Goal: Transaction & Acquisition: Purchase product/service

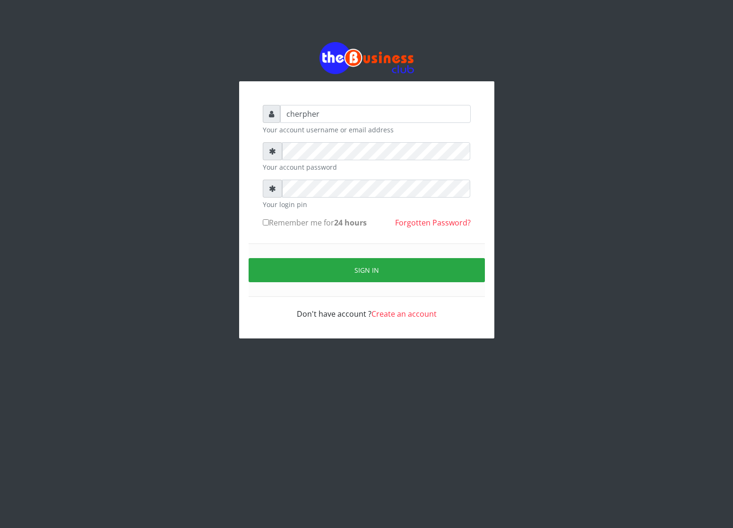
click at [276, 223] on label "Remember me for 24 hours" at bounding box center [315, 222] width 104 height 11
click at [269, 223] on input "Remember me for 24 hours" at bounding box center [266, 222] width 6 height 6
checkbox input "true"
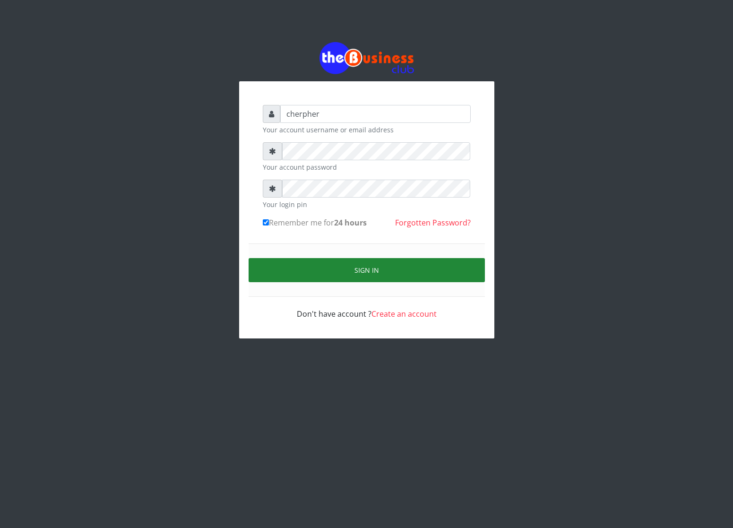
click at [284, 273] on button "Sign in" at bounding box center [367, 270] width 236 height 24
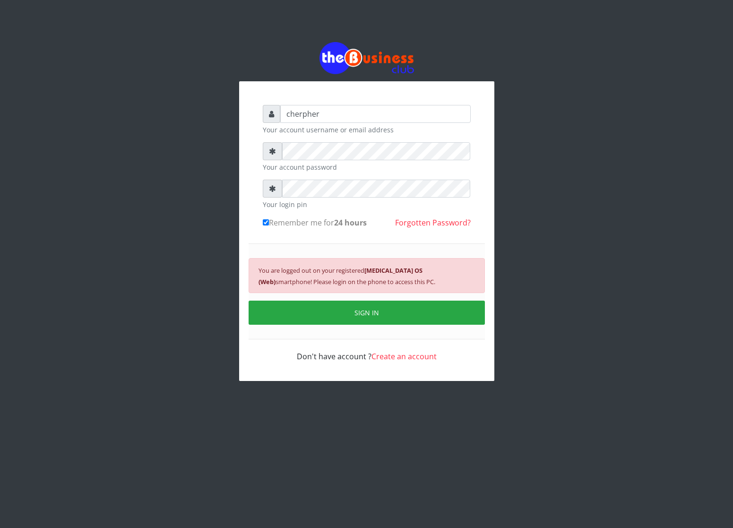
click at [284, 273] on small "You are logged out on your registered Android 10 OS (Web) smartphone! Please lo…" at bounding box center [347, 276] width 177 height 20
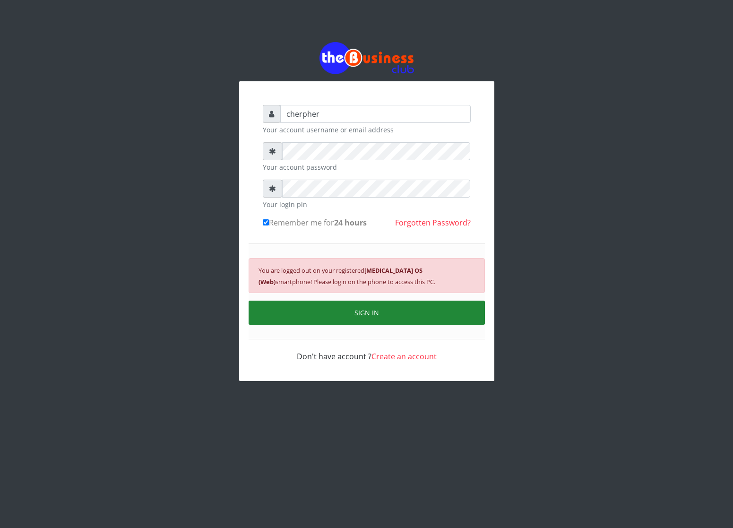
click at [358, 323] on button "SIGN IN" at bounding box center [367, 313] width 236 height 24
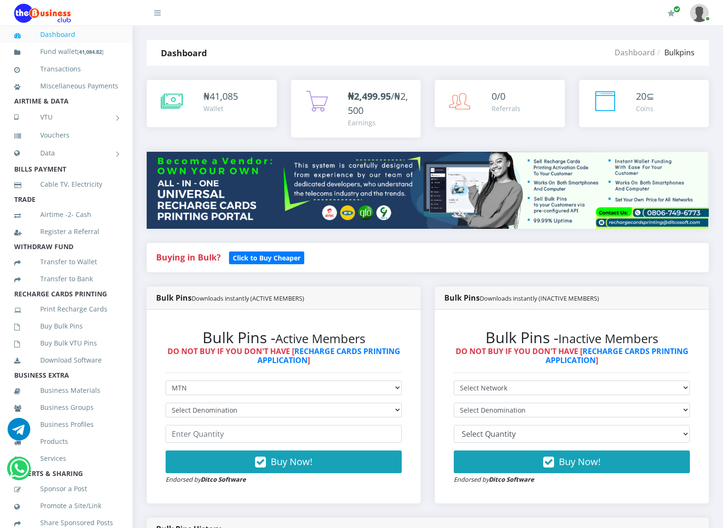
select select "MTN"
select select "484.7-500"
click at [166, 403] on select "Select Denomination MTN NGN100 - ₦96.94 MTN NGN200 - ₦193.88 MTN NGN400 - ₦387.…" at bounding box center [284, 410] width 236 height 15
click at [189, 437] on input "number" at bounding box center [284, 434] width 236 height 18
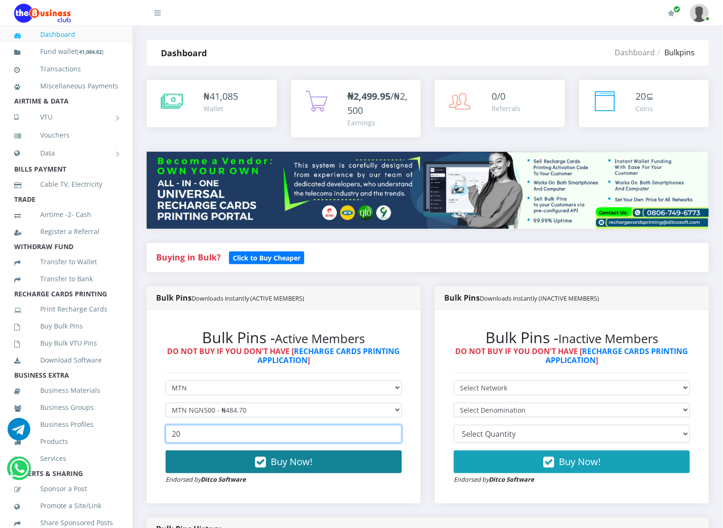
type input "20"
click at [195, 461] on button "Buy Now!" at bounding box center [284, 462] width 236 height 23
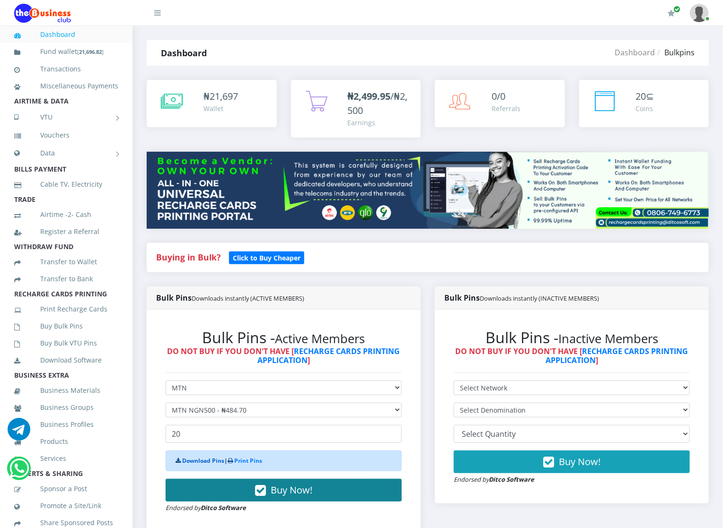
click at [195, 461] on link "Download Pins" at bounding box center [203, 461] width 42 height 8
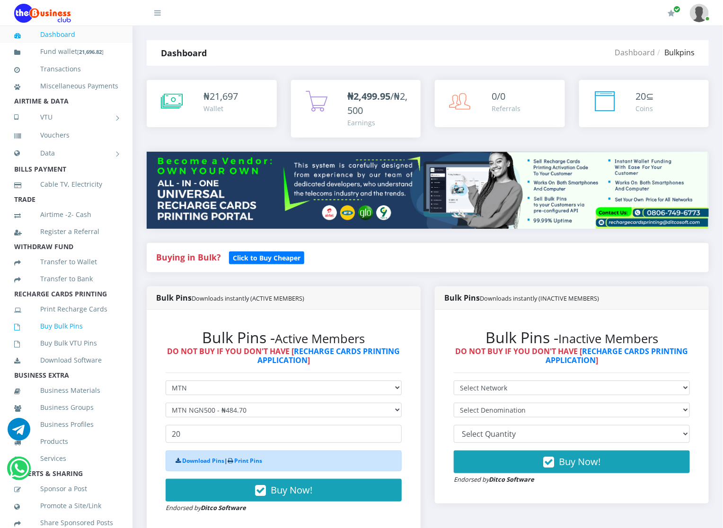
click at [86, 337] on link "Buy Bulk Pins" at bounding box center [66, 326] width 104 height 22
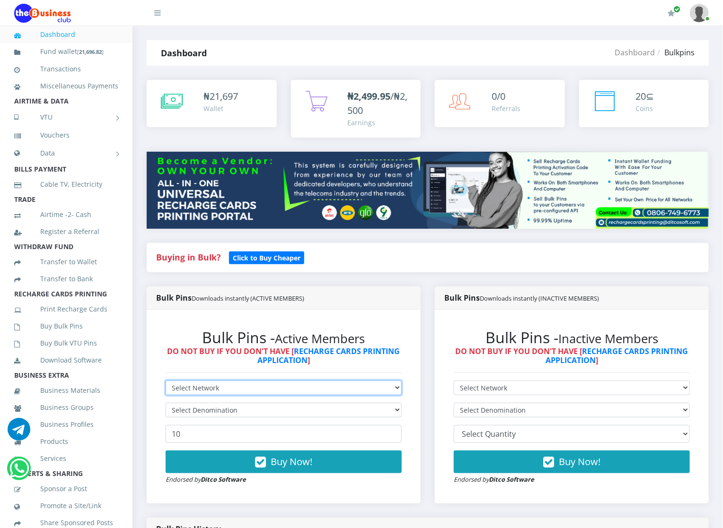
click at [241, 391] on select "Select Network MTN Globacom 9Mobile Airtel" at bounding box center [284, 388] width 236 height 15
select select "MTN"
click at [166, 381] on select "Select Network MTN Globacom 9Mobile Airtel" at bounding box center [284, 388] width 236 height 15
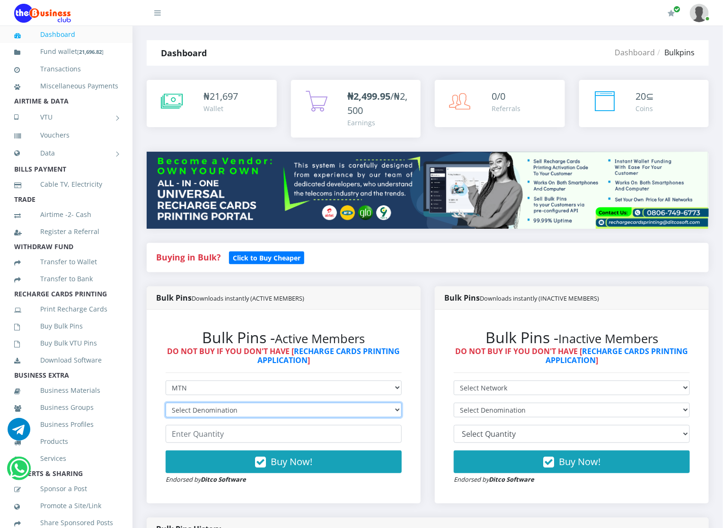
click at [243, 412] on select "Select Denomination MTN NGN100 - ₦96.94 MTN NGN200 - ₦193.88 MTN NGN400 - ₦387.…" at bounding box center [284, 410] width 236 height 15
select select "969.4-1000"
click at [166, 403] on select "Select Denomination MTN NGN100 - ₦96.94 MTN NGN200 - ₦193.88 MTN NGN400 - ₦387.…" at bounding box center [284, 410] width 236 height 15
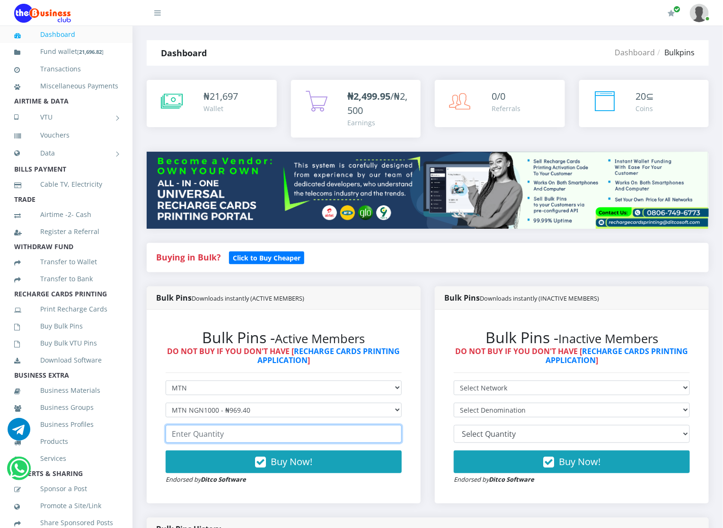
click at [236, 443] on input "number" at bounding box center [284, 434] width 236 height 18
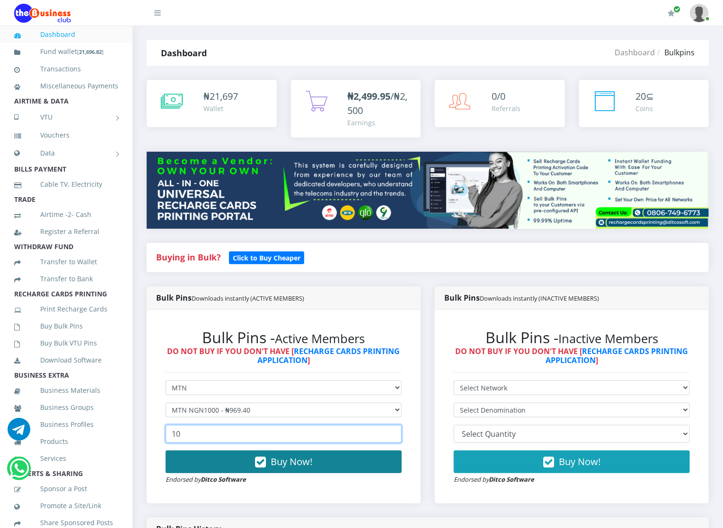
type input "10"
click at [237, 458] on button "Buy Now!" at bounding box center [284, 462] width 236 height 23
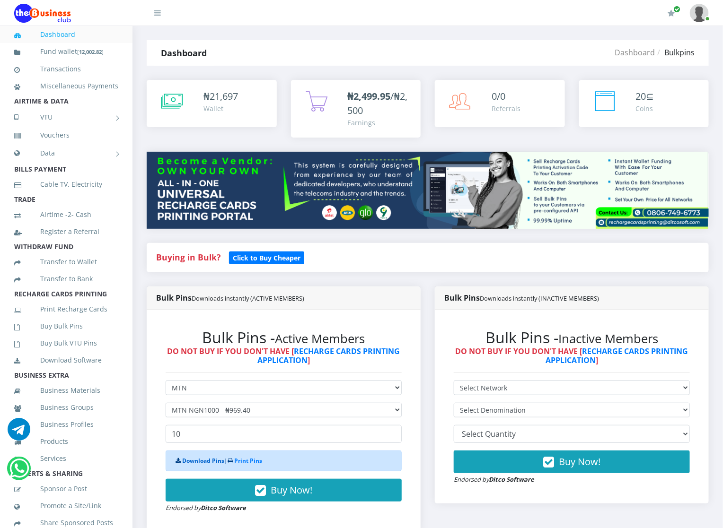
click at [216, 465] on link "Download Pins" at bounding box center [203, 461] width 42 height 8
click at [64, 346] on link "Buy Bulk VTU Pins" at bounding box center [66, 343] width 104 height 22
click at [64, 331] on link "Buy Bulk Pins" at bounding box center [66, 326] width 104 height 22
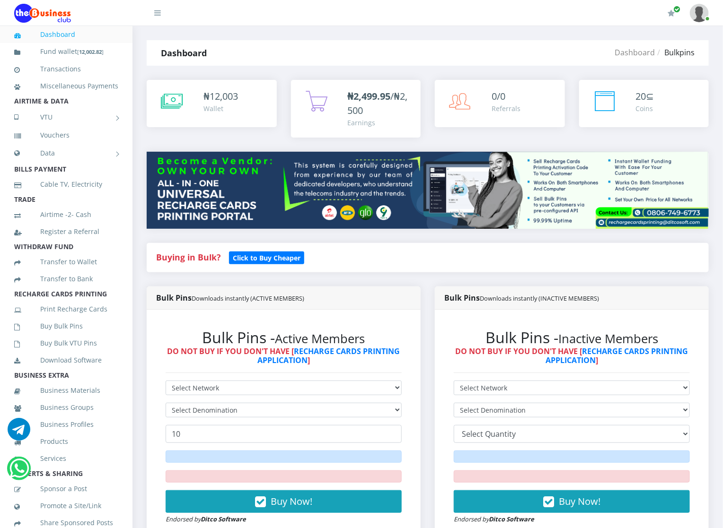
click at [418, 340] on div "Bulk Pins - Active Members DO NOT BUY IF YOU DON'T HAVE [ RECHARGE CARDS PRINTI…" at bounding box center [284, 427] width 274 height 234
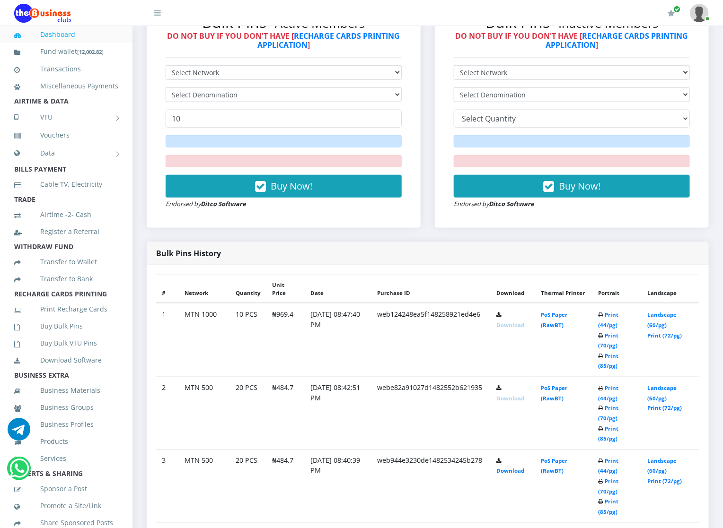
scroll to position [312, 0]
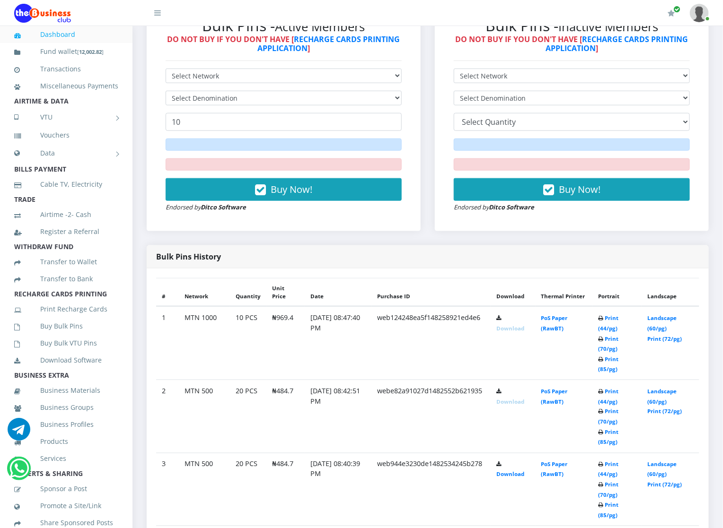
click at [521, 331] on link "Download" at bounding box center [510, 328] width 28 height 7
click at [515, 403] on link "Download" at bounding box center [510, 401] width 28 height 7
click at [511, 477] on link "Download" at bounding box center [510, 474] width 28 height 7
